Goal: Contribute content

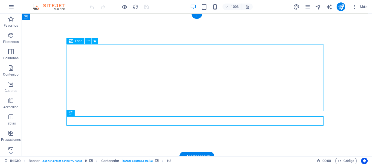
scroll to position [54, 0]
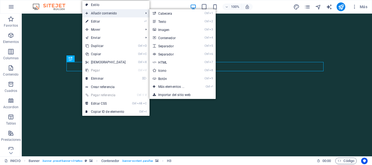
click at [112, 13] on span "Añadir contenido" at bounding box center [111, 13] width 59 height 8
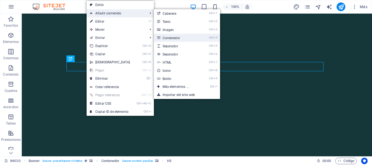
click at [173, 37] on link "Ctrl 4 Contenedor" at bounding box center [177, 38] width 46 height 8
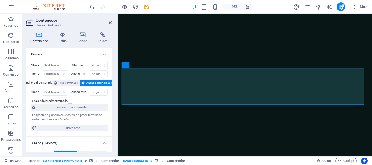
click at [40, 38] on h4 "Contenedor" at bounding box center [40, 37] width 28 height 11
click at [10, 38] on icon "button" at bounding box center [11, 35] width 7 height 7
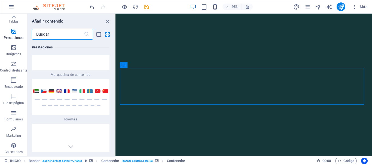
scroll to position [5087, 0]
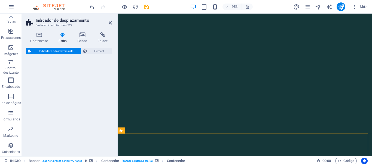
select select "rem"
select select "px"
select select "preset-scroll-down-v3-default"
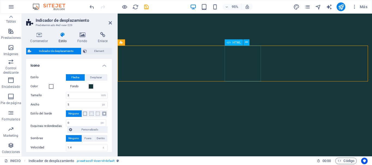
scroll to position [109, 0]
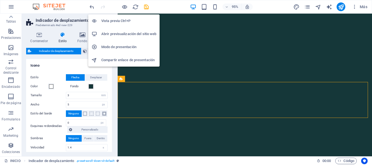
click at [116, 21] on h6 "Vista previa Ctrl+P" at bounding box center [128, 21] width 55 height 7
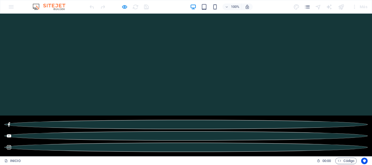
scroll to position [136, 0]
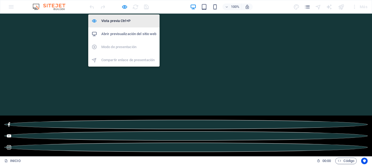
click at [117, 21] on h6 "Vista previa Ctrl+P" at bounding box center [128, 21] width 55 height 7
select select "rem"
select select "px"
select select "preset-scroll-down-v3-default"
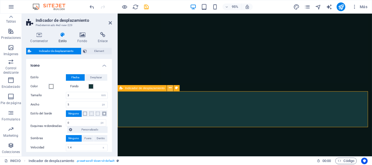
click at [171, 89] on icon at bounding box center [170, 87] width 3 height 5
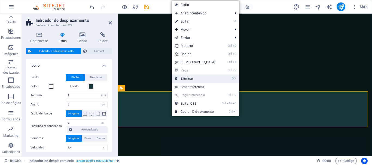
click at [189, 78] on link "⌦ Eliminar" at bounding box center [195, 79] width 47 height 8
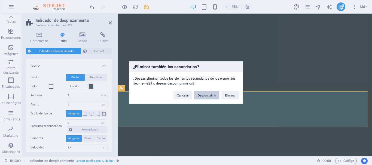
click at [205, 96] on button "Descomprimir" at bounding box center [206, 95] width 25 height 8
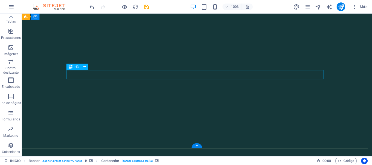
scroll to position [45, 0]
click at [96, 77] on icon at bounding box center [97, 78] width 3 height 6
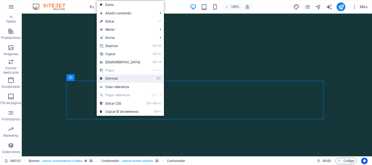
click at [107, 79] on link "⌦ Eliminar" at bounding box center [120, 79] width 47 height 8
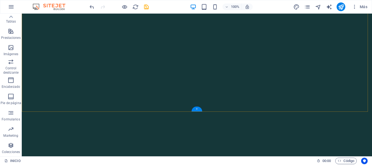
click at [196, 108] on div "+" at bounding box center [196, 109] width 11 height 5
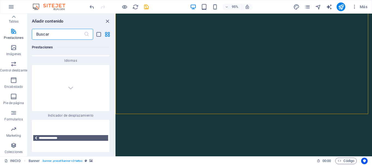
scroll to position [5062, 0]
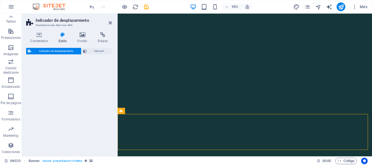
select select "rem"
select select "px"
select select "preset-scroll-down-v3-default"
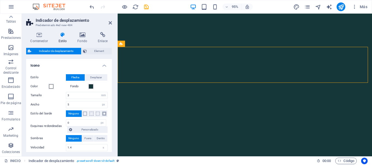
scroll to position [72, 0]
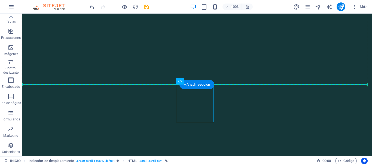
drag, startPoint x: 185, startPoint y: 101, endPoint x: 193, endPoint y: 60, distance: 41.6
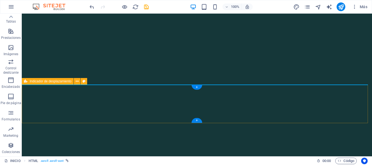
scroll to position [17, 0]
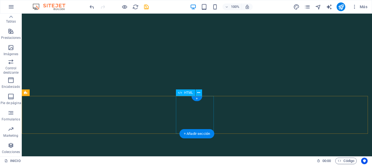
scroll to position [72, 0]
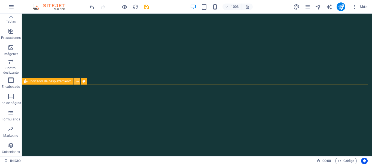
click at [77, 80] on icon at bounding box center [77, 82] width 3 height 6
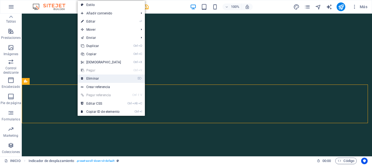
click at [87, 78] on link "⌦ Eliminar" at bounding box center [101, 79] width 47 height 8
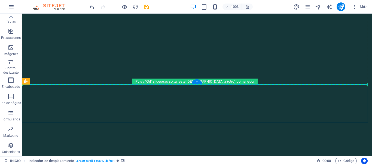
drag, startPoint x: 64, startPoint y: 95, endPoint x: 43, endPoint y: 57, distance: 43.3
drag, startPoint x: 73, startPoint y: 95, endPoint x: 54, endPoint y: 52, distance: 46.9
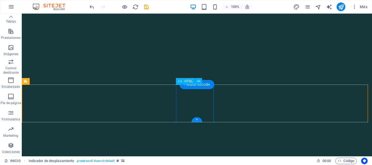
scroll to position [126, 0]
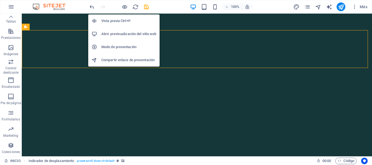
click at [114, 23] on h6 "Vista previa Ctrl+P" at bounding box center [128, 21] width 55 height 7
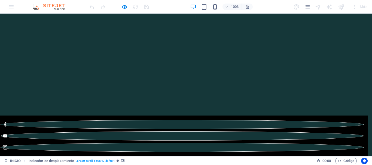
scroll to position [0, 0]
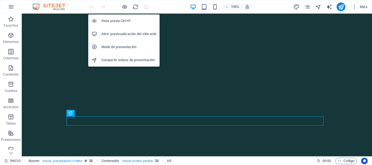
click at [117, 20] on h6 "Vista previa Ctrl+P" at bounding box center [128, 21] width 55 height 7
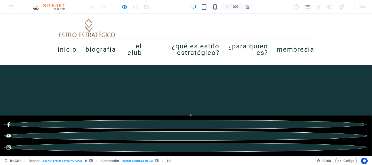
scroll to position [326, 0]
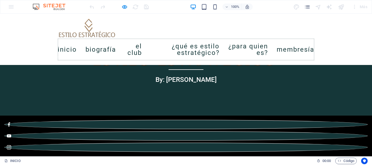
click at [100, 45] on link "Biografía" at bounding box center [100, 49] width 30 height 15
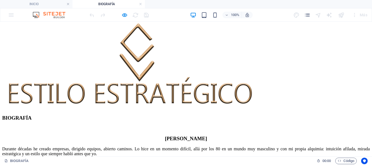
scroll to position [788, 0]
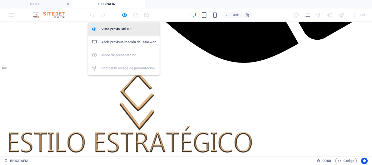
click at [120, 31] on h6 "Vista previa Ctrl+P" at bounding box center [128, 29] width 55 height 7
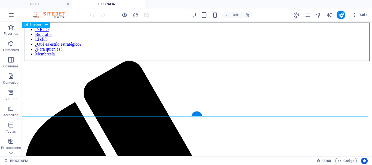
scroll to position [326, 0]
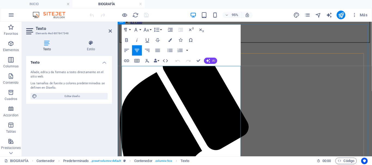
drag, startPoint x: 124, startPoint y: 81, endPoint x: 130, endPoint y: 91, distance: 11.7
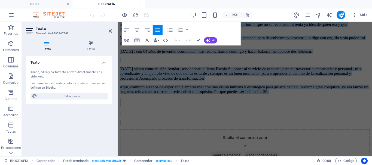
scroll to position [1234, 0]
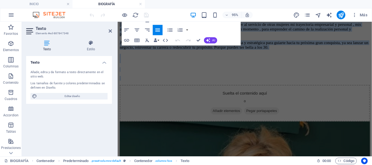
drag, startPoint x: 122, startPoint y: 79, endPoint x: 273, endPoint y: 113, distance: 154.9
click at [179, 133] on div "BIOGRAFÍA Belén Cigarrán Durante décadas he creado empresas, dirigido equipos, …" at bounding box center [251, 39] width 263 height 920
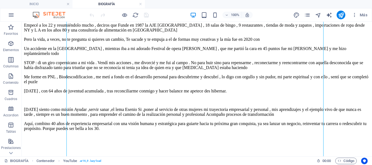
drag, startPoint x: 177, startPoint y: 113, endPoint x: 174, endPoint y: 83, distance: 30.1
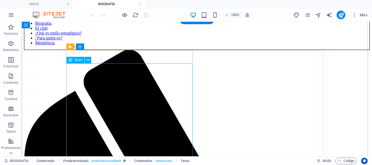
scroll to position [310, 0]
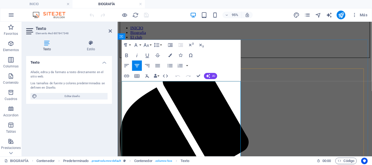
drag, startPoint x: 123, startPoint y: 94, endPoint x: 153, endPoint y: 100, distance: 30.9
drag, startPoint x: 122, startPoint y: 97, endPoint x: 170, endPoint y: 144, distance: 66.9
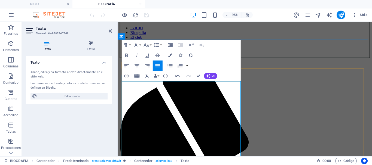
drag, startPoint x: 122, startPoint y: 97, endPoint x: 191, endPoint y: 144, distance: 84.1
drag, startPoint x: 137, startPoint y: 99, endPoint x: 182, endPoint y: 146, distance: 65.6
drag, startPoint x: 125, startPoint y: 94, endPoint x: 189, endPoint y: 150, distance: 84.6
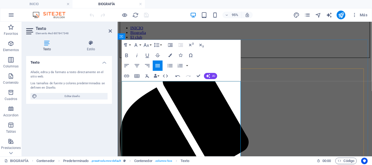
drag, startPoint x: 129, startPoint y: 94, endPoint x: 174, endPoint y: 155, distance: 75.7
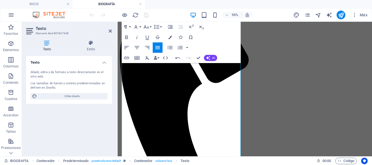
drag, startPoint x: 132, startPoint y: 95, endPoint x: 171, endPoint y: 167, distance: 81.6
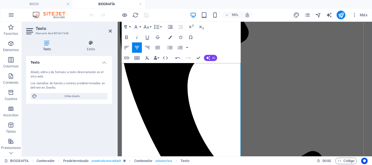
scroll to position [343, 0]
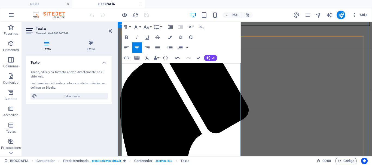
drag, startPoint x: 128, startPoint y: 81, endPoint x: 175, endPoint y: 161, distance: 93.5
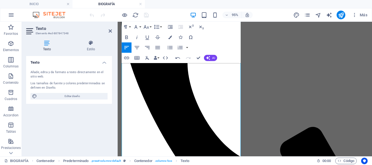
drag, startPoint x: 122, startPoint y: 81, endPoint x: 178, endPoint y: 148, distance: 87.8
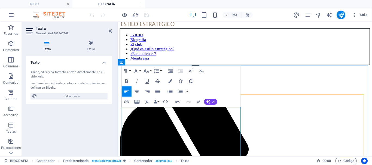
scroll to position [333, 0]
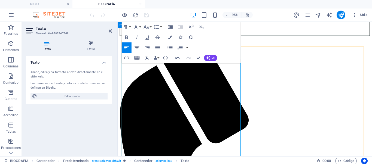
drag, startPoint x: 128, startPoint y: 89, endPoint x: 180, endPoint y: 137, distance: 70.5
drag, startPoint x: 158, startPoint y: 132, endPoint x: 121, endPoint y: 84, distance: 60.7
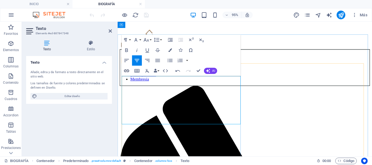
scroll to position [278, 0]
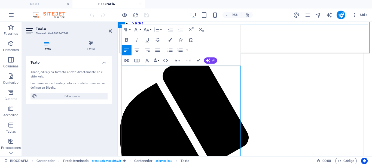
scroll to position [305, 0]
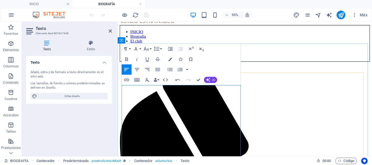
click at [149, 80] on icon "button" at bounding box center [147, 80] width 6 height 6
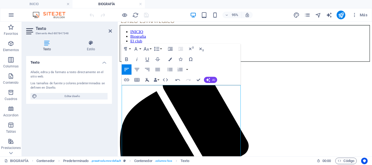
click at [147, 82] on icon "button" at bounding box center [147, 80] width 6 height 6
click at [147, 81] on icon "button" at bounding box center [147, 80] width 6 height 6
click at [146, 79] on icon "button" at bounding box center [147, 80] width 6 height 6
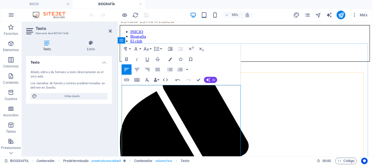
click at [146, 80] on icon "button" at bounding box center [147, 80] width 4 height 4
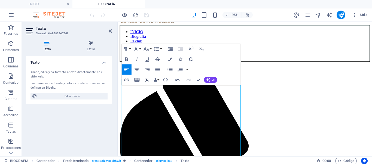
click at [146, 80] on icon "button" at bounding box center [147, 80] width 4 height 4
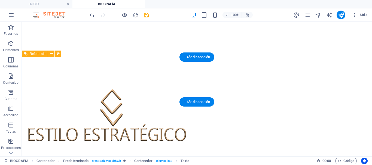
scroll to position [115, 0]
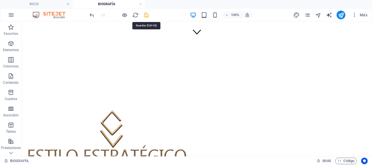
click at [147, 15] on icon "save" at bounding box center [146, 15] width 6 height 6
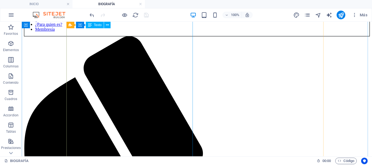
scroll to position [333, 0]
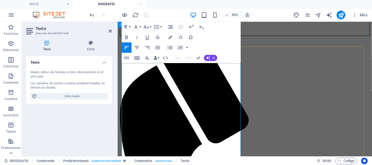
click at [147, 58] on icon "button" at bounding box center [147, 58] width 4 height 4
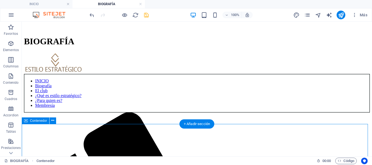
scroll to position [305, 0]
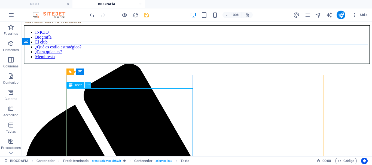
click at [88, 86] on icon at bounding box center [88, 85] width 3 height 6
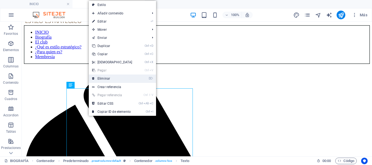
click at [102, 79] on link "⌦ Eliminar" at bounding box center [112, 79] width 47 height 8
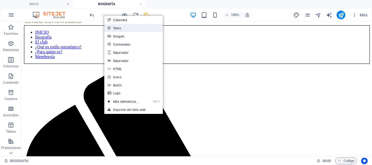
click at [121, 27] on link "Texto" at bounding box center [133, 28] width 58 height 8
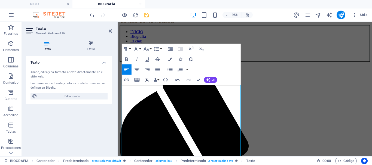
click at [147, 81] on icon "button" at bounding box center [147, 80] width 6 height 6
drag, startPoint x: 147, startPoint y: 81, endPoint x: 147, endPoint y: 84, distance: 3.0
click at [147, 84] on button "Clear Formatting" at bounding box center [147, 80] width 10 height 10
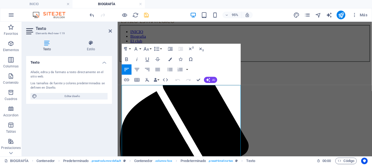
click at [78, 94] on span "Editar diseño" at bounding box center [72, 96] width 67 height 7
click at [75, 96] on span "Editar diseño" at bounding box center [72, 96] width 67 height 7
select select "px"
select select "400"
select select "px"
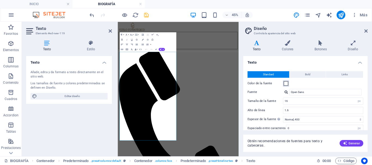
click at [286, 83] on span at bounding box center [285, 83] width 4 height 4
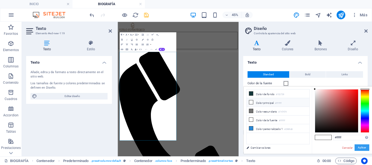
click at [360, 147] on button "Aplicar" at bounding box center [361, 147] width 15 height 7
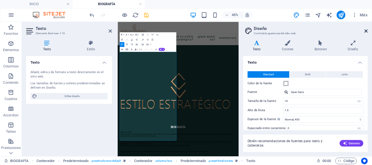
click at [364, 30] on icon at bounding box center [365, 31] width 3 height 4
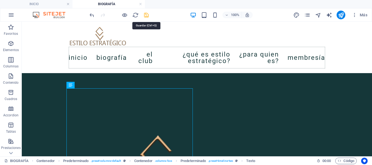
click at [146, 16] on icon "save" at bounding box center [146, 15] width 6 height 6
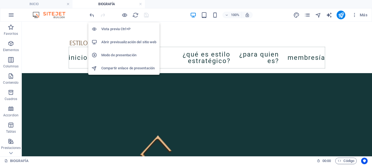
click at [121, 30] on h6 "Vista previa Ctrl+P" at bounding box center [128, 29] width 55 height 7
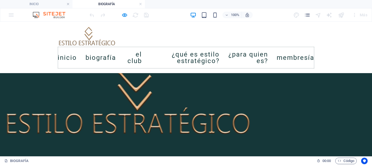
scroll to position [441, 0]
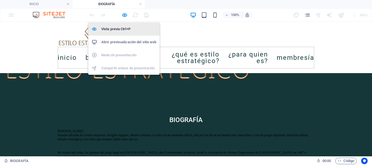
click at [119, 29] on h6 "Vista previa Ctrl+P" at bounding box center [128, 29] width 55 height 7
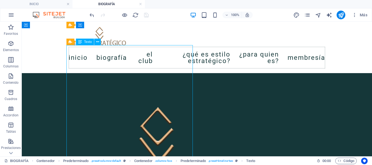
scroll to position [305, 0]
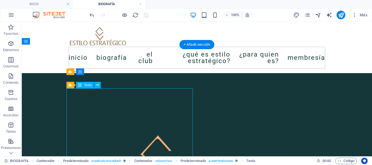
select select "px"
select select "400"
select select "px"
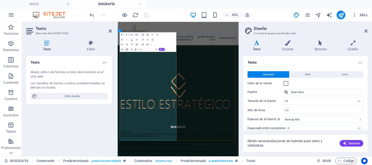
click at [366, 32] on icon at bounding box center [365, 31] width 3 height 4
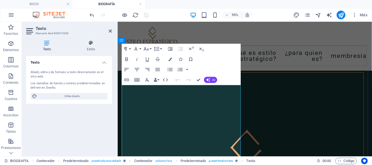
click at [148, 79] on icon "button" at bounding box center [147, 80] width 6 height 6
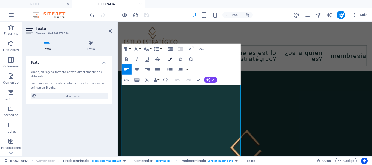
click at [169, 60] on icon "button" at bounding box center [170, 59] width 4 height 4
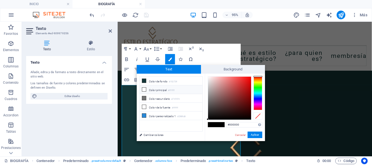
click at [144, 89] on icon at bounding box center [144, 90] width 4 height 4
click at [253, 135] on button "Aplicar" at bounding box center [254, 135] width 15 height 7
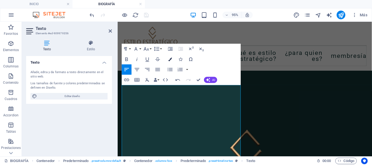
click at [171, 59] on icon "button" at bounding box center [170, 59] width 4 height 4
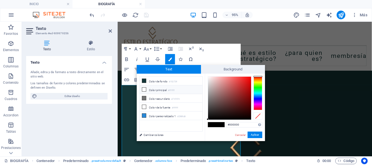
click at [150, 90] on li "Color principal #ffffff" at bounding box center [171, 89] width 63 height 9
click at [255, 134] on button "Aplicar" at bounding box center [254, 135] width 15 height 7
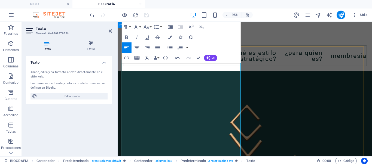
scroll to position [333, 0]
drag, startPoint x: 137, startPoint y: 110, endPoint x: 122, endPoint y: 103, distance: 15.7
click at [169, 39] on icon "button" at bounding box center [170, 37] width 4 height 4
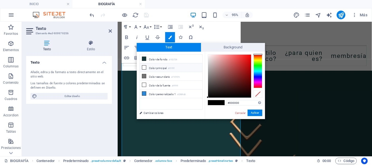
click at [151, 67] on li "Color principal #ffffff" at bounding box center [171, 67] width 63 height 9
drag, startPoint x: 251, startPoint y: 112, endPoint x: 82, endPoint y: 99, distance: 169.1
click at [251, 112] on button "Aplicar" at bounding box center [254, 113] width 15 height 7
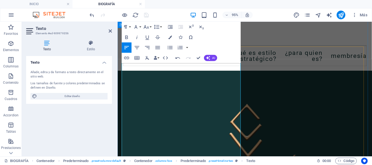
drag, startPoint x: 206, startPoint y: 128, endPoint x: 124, endPoint y: 129, distance: 82.2
drag, startPoint x: 135, startPoint y: 126, endPoint x: 135, endPoint y: 123, distance: 3.1
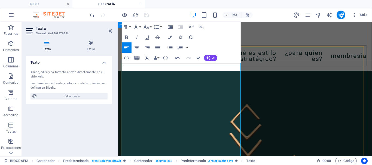
click at [170, 39] on icon "button" at bounding box center [170, 37] width 4 height 4
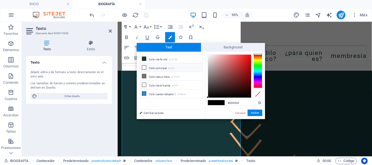
click at [144, 66] on icon at bounding box center [144, 68] width 4 height 4
click at [252, 111] on button "Aplicar" at bounding box center [254, 113] width 15 height 7
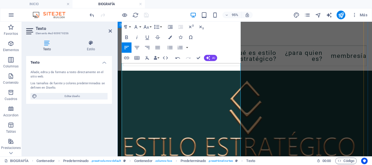
scroll to position [387, 0]
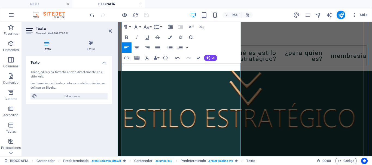
click at [170, 38] on icon "button" at bounding box center [170, 37] width 4 height 4
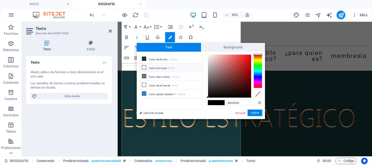
click at [157, 69] on li "Color principal #ffffff" at bounding box center [171, 67] width 63 height 9
click at [254, 113] on button "Aplicar" at bounding box center [254, 113] width 15 height 7
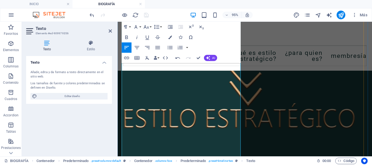
scroll to position [360, 0]
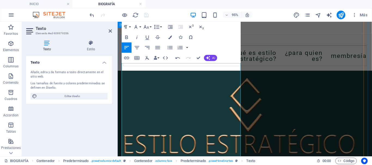
click at [169, 38] on icon "button" at bounding box center [170, 37] width 4 height 4
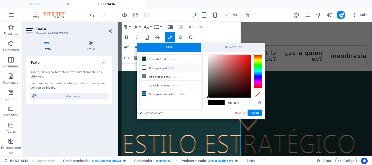
click at [157, 66] on li "Color principal #ffffff" at bounding box center [171, 67] width 63 height 9
click at [252, 112] on button "Aplicar" at bounding box center [254, 113] width 15 height 7
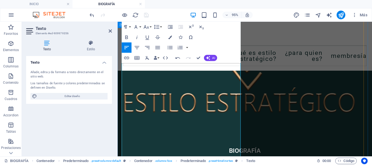
scroll to position [414, 0]
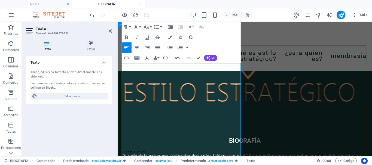
drag, startPoint x: 210, startPoint y: 105, endPoint x: 121, endPoint y: 105, distance: 89.8
click at [170, 38] on icon "button" at bounding box center [170, 37] width 4 height 4
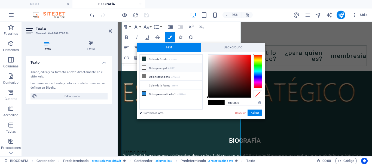
click at [155, 68] on li "Color principal #ffffff" at bounding box center [171, 67] width 63 height 9
click at [252, 112] on button "Aplicar" at bounding box center [254, 113] width 15 height 7
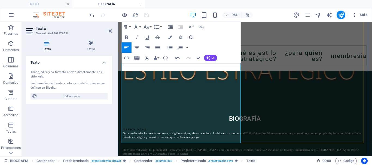
scroll to position [441, 0]
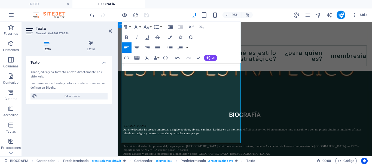
drag, startPoint x: 157, startPoint y: 105, endPoint x: 119, endPoint y: 90, distance: 40.6
click at [170, 37] on icon "button" at bounding box center [170, 37] width 4 height 4
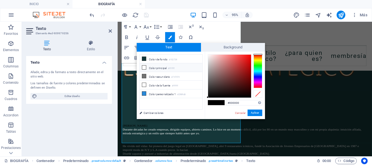
click at [155, 67] on li "Color principal #ffffff" at bounding box center [171, 67] width 63 height 9
click at [253, 113] on button "Aplicar" at bounding box center [254, 113] width 15 height 7
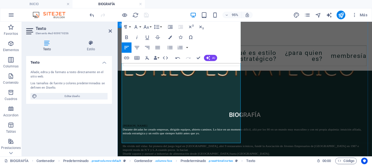
drag, startPoint x: 224, startPoint y: 129, endPoint x: 119, endPoint y: 115, distance: 106.0
click at [168, 36] on icon "button" at bounding box center [170, 37] width 4 height 4
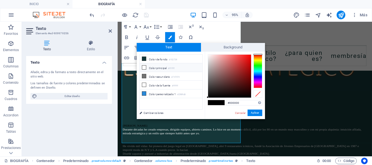
click at [159, 69] on li "Color principal #ffffff" at bounding box center [171, 67] width 63 height 9
drag, startPoint x: 252, startPoint y: 114, endPoint x: 108, endPoint y: 120, distance: 143.8
click at [252, 114] on button "Aplicar" at bounding box center [254, 113] width 15 height 7
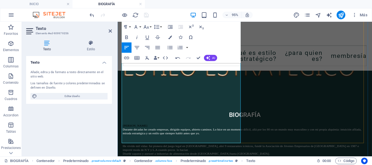
drag, startPoint x: 138, startPoint y: 145, endPoint x: 123, endPoint y: 147, distance: 15.2
drag, startPoint x: 134, startPoint y: 147, endPoint x: 119, endPoint y: 143, distance: 15.8
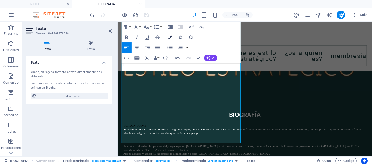
click at [171, 37] on icon "button" at bounding box center [170, 37] width 4 height 4
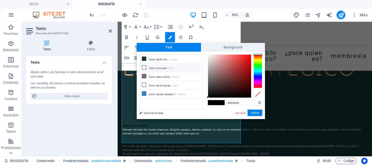
click at [152, 66] on li "Color principal #ffffff" at bounding box center [171, 67] width 63 height 9
click at [256, 114] on button "Aplicar" at bounding box center [254, 113] width 15 height 7
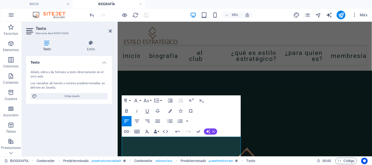
scroll to position [251, 0]
drag, startPoint x: 152, startPoint y: 146, endPoint x: 120, endPoint y: 147, distance: 32.1
click at [172, 112] on button "Colors" at bounding box center [170, 111] width 10 height 10
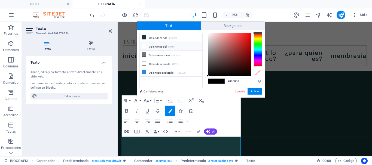
click at [160, 47] on li "Color principal #ffffff" at bounding box center [171, 46] width 63 height 9
type input "#ffffff"
click at [255, 91] on button "Aplicar" at bounding box center [254, 91] width 15 height 7
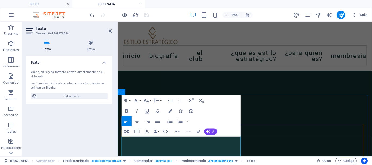
drag, startPoint x: 152, startPoint y: 145, endPoint x: 121, endPoint y: 145, distance: 30.5
click at [127, 100] on icon "button" at bounding box center [125, 100] width 6 height 6
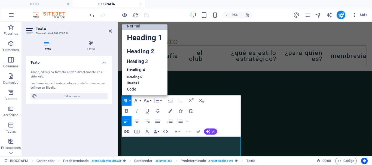
scroll to position [4, 0]
click at [137, 59] on link "Heading 3" at bounding box center [145, 61] width 46 height 9
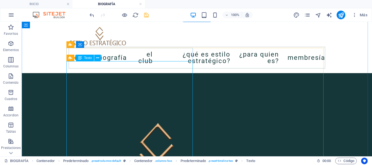
scroll to position [305, 0]
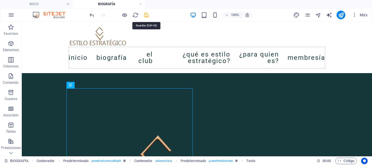
click at [146, 15] on icon "save" at bounding box center [146, 15] width 6 height 6
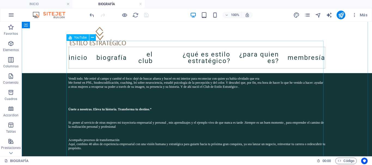
scroll to position [653, 0]
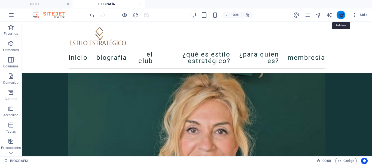
click at [342, 15] on icon "publish" at bounding box center [341, 15] width 6 height 6
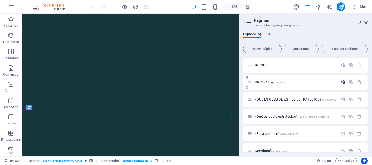
click at [341, 83] on icon "button" at bounding box center [343, 82] width 5 height 5
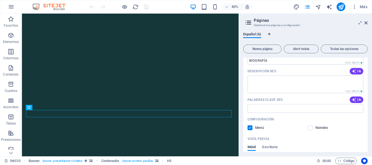
scroll to position [54, 0]
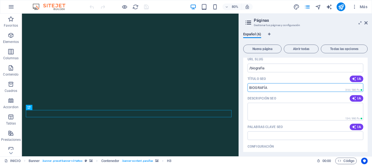
drag, startPoint x: 284, startPoint y: 87, endPoint x: 251, endPoint y: 89, distance: 33.0
click at [257, 88] on input "BIOGRAFÍA" at bounding box center [305, 87] width 116 height 9
click at [242, 89] on div "Español (6) Nueva página Abrir todas Todas las opciones INICIO / BIOGRAFÍA /bio…" at bounding box center [305, 92] width 133 height 129
click at [270, 88] on input "BIOGRAFÍA" at bounding box center [305, 87] width 116 height 9
click at [272, 87] on input "BIOGRAFÍA" at bounding box center [305, 87] width 116 height 9
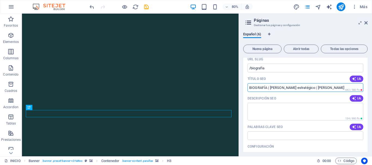
scroll to position [82, 0]
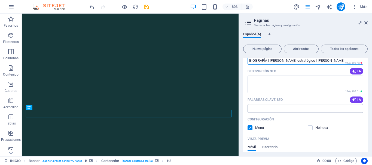
type input "BIOGRAFÍA | Estilo estratégico | Belén Cigarrán"
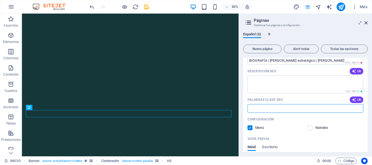
click at [270, 109] on input "Palabras clave SEO" at bounding box center [305, 108] width 116 height 9
type input "estilo estrategico, belen cigarran,"
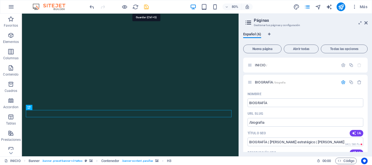
click at [145, 7] on icon "save" at bounding box center [146, 7] width 6 height 6
